Goal: Navigation & Orientation: Find specific page/section

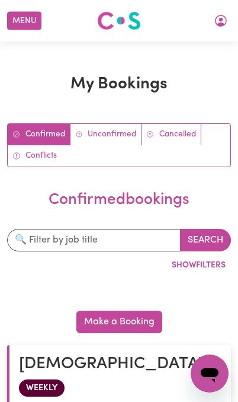
click at [222, 24] on icon "My Account" at bounding box center [221, 21] width 12 height 12
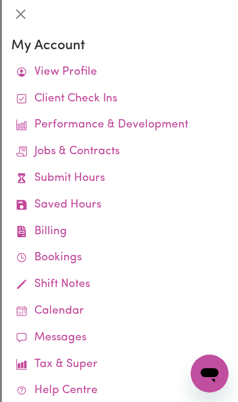
click at [79, 308] on link "Calendar" at bounding box center [119, 311] width 217 height 27
click at [89, 306] on link "Calendar" at bounding box center [119, 311] width 217 height 27
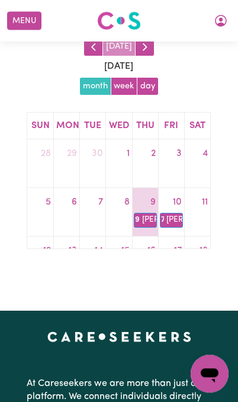
scroll to position [140, 0]
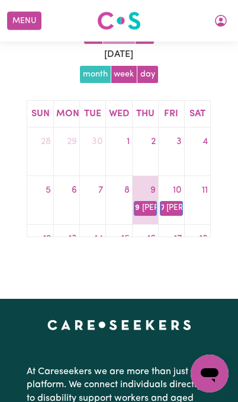
click at [176, 189] on link "10" at bounding box center [178, 190] width 14 height 19
click at [177, 207] on link "7a Robert Moor" at bounding box center [171, 208] width 23 height 14
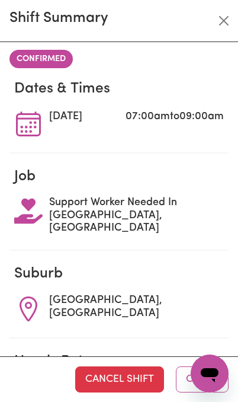
scroll to position [0, 0]
click at [151, 211] on span "Support Worker Needed In [GEOGRAPHIC_DATA], [GEOGRAPHIC_DATA]" at bounding box center [136, 216] width 175 height 39
click at [28, 60] on span "CONFIRMED" at bounding box center [40, 59] width 63 height 18
click at [226, 21] on button "Close" at bounding box center [223, 20] width 19 height 19
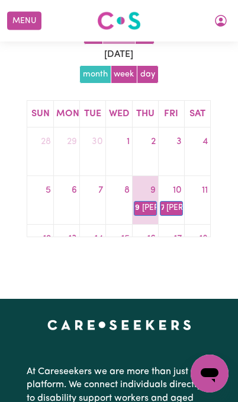
click at [213, 20] on button "My Account" at bounding box center [221, 21] width 25 height 20
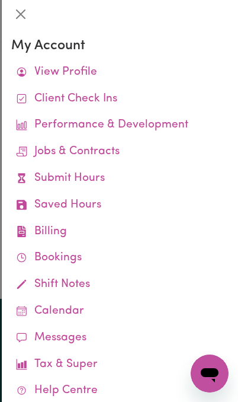
click at [94, 383] on link "Help Centre" at bounding box center [119, 390] width 217 height 27
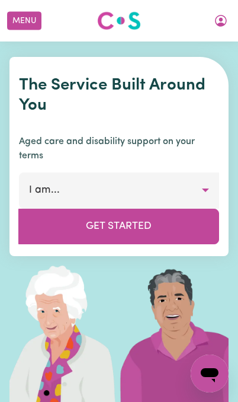
click at [216, 22] on icon "My Account" at bounding box center [221, 21] width 14 height 14
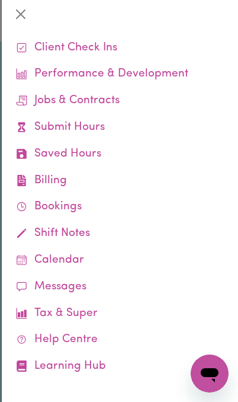
scroll to position [50, 0]
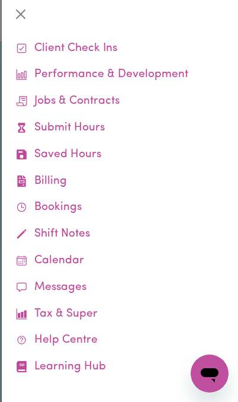
click at [21, 18] on button "Close" at bounding box center [20, 14] width 19 height 19
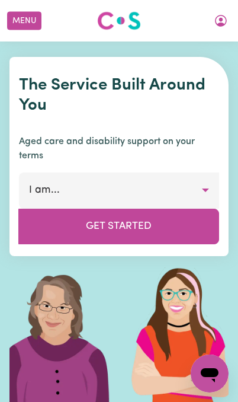
click at [30, 21] on button "Menu" at bounding box center [24, 21] width 34 height 18
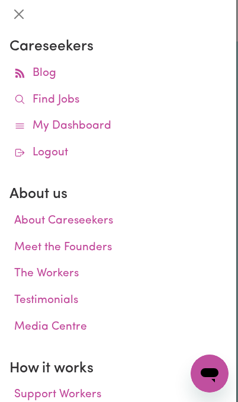
click at [49, 128] on link "My Dashboard" at bounding box center [117, 126] width 217 height 27
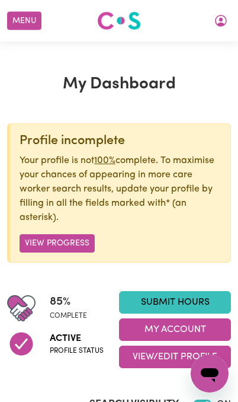
click at [23, 18] on button "Menu" at bounding box center [24, 21] width 34 height 18
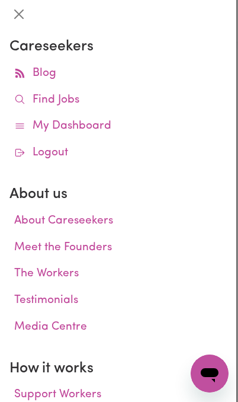
click at [46, 99] on link "Find Jobs" at bounding box center [117, 100] width 217 height 27
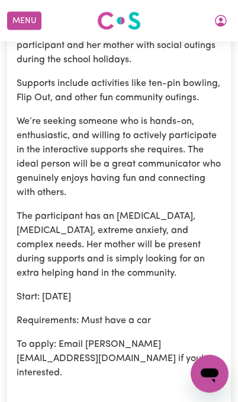
scroll to position [4758, 0]
